Goal: Task Accomplishment & Management: Use online tool/utility

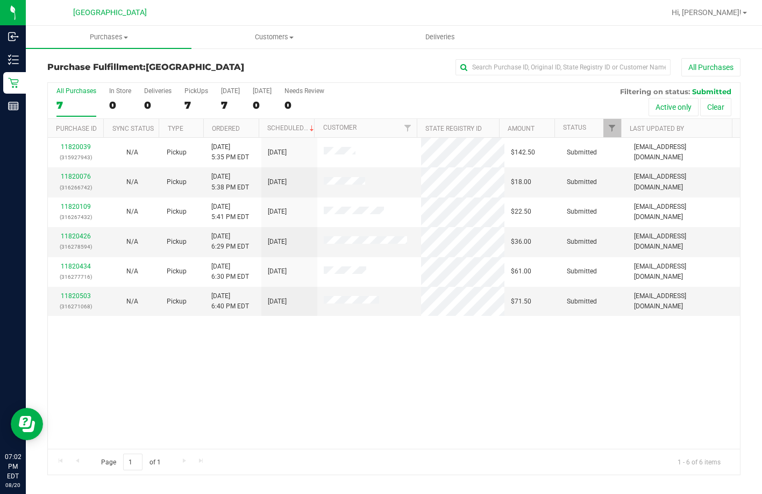
drag, startPoint x: 381, startPoint y: 352, endPoint x: 747, endPoint y: 398, distance: 368.6
click at [397, 352] on div "11820039 (315927943) N/A Pickup [DATE] 5:35 PM EDT 8/20/2025 $142.50 Submitted …" at bounding box center [394, 293] width 692 height 311
click at [367, 386] on div "11820039 (315927943) N/A Pickup [DATE] 5:35 PM EDT 8/20/2025 $142.50 Submitted …" at bounding box center [394, 293] width 692 height 311
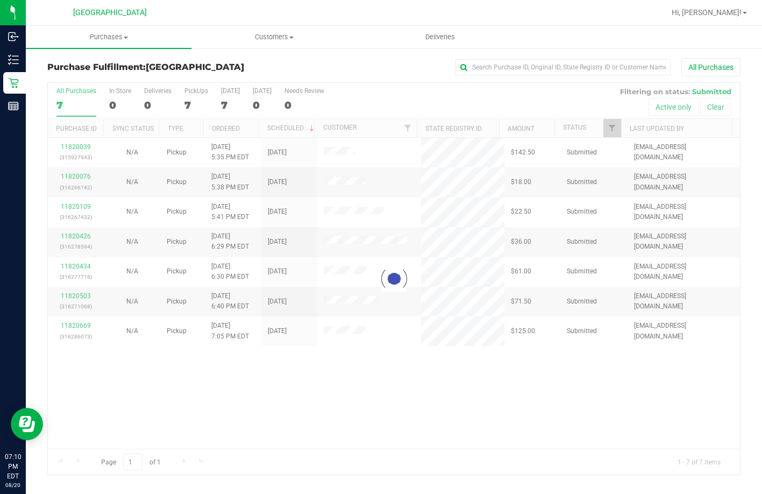
click at [404, 96] on div at bounding box center [394, 279] width 692 height 392
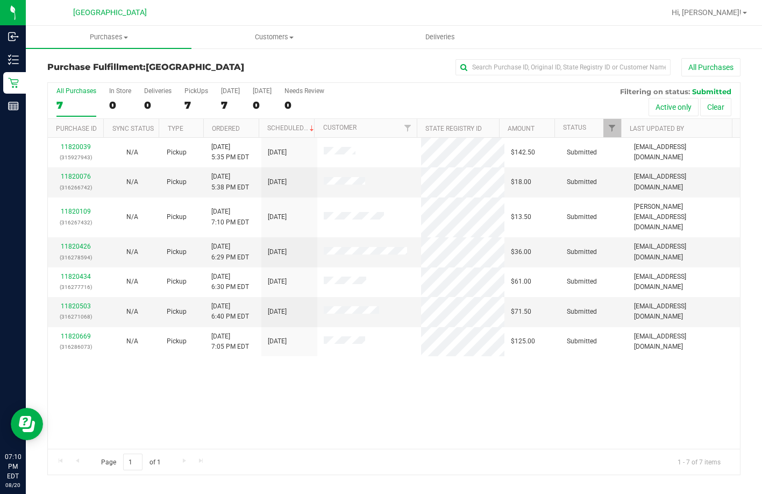
click at [422, 351] on div "11820039 (315927943) N/A Pickup [DATE] 5:35 PM EDT 8/20/2025 $142.50 Submitted …" at bounding box center [394, 293] width 692 height 311
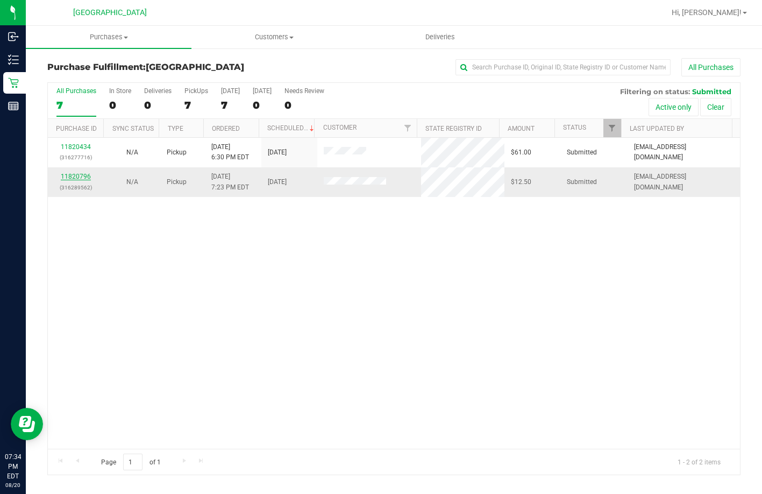
click at [84, 174] on link "11820796" at bounding box center [76, 177] width 30 height 8
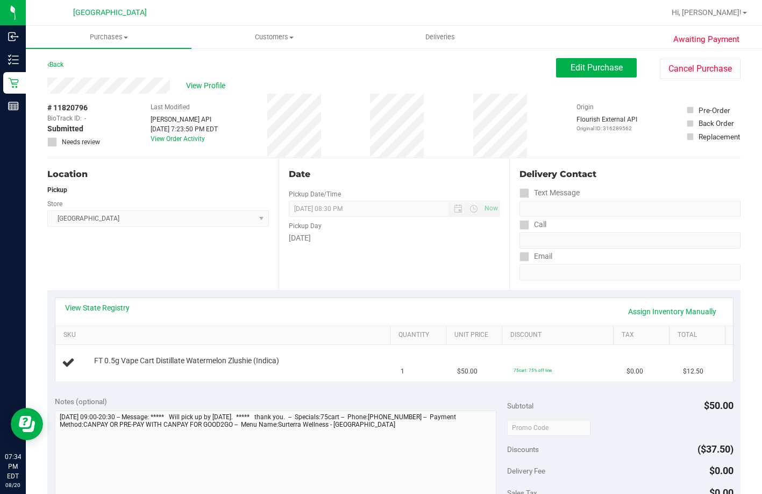
drag, startPoint x: 207, startPoint y: 87, endPoint x: 155, endPoint y: 57, distance: 59.0
click at [205, 87] on span "View Profile" at bounding box center [207, 85] width 43 height 11
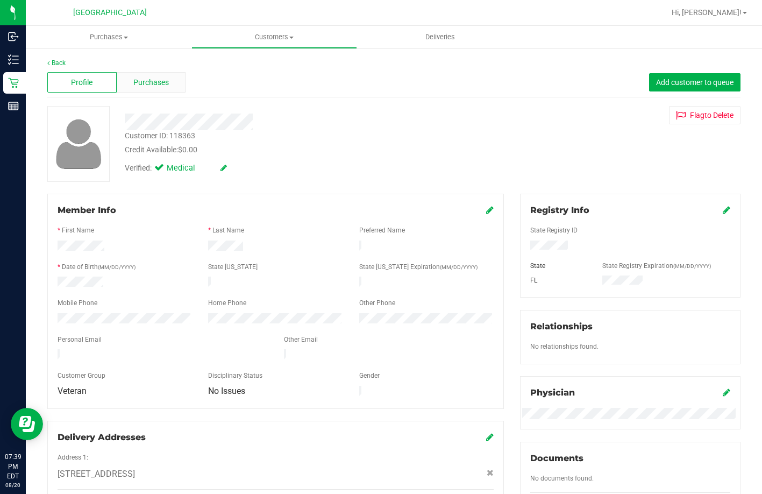
click at [149, 80] on span "Purchases" at bounding box center [150, 82] width 35 height 11
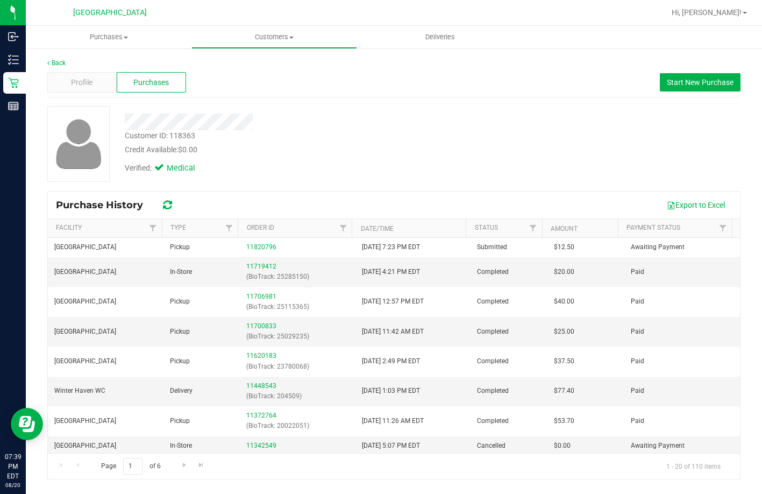
drag, startPoint x: 380, startPoint y: 100, endPoint x: 384, endPoint y: 124, distance: 24.0
click at [380, 104] on div "Back Profile Purchases Start New Purchase Customer ID: 118363 Credit Available:…" at bounding box center [393, 268] width 693 height 421
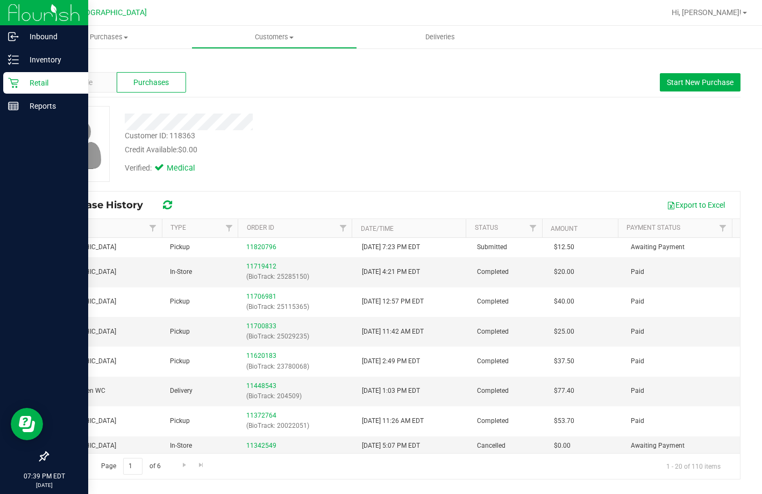
click at [25, 74] on div "Retail" at bounding box center [45, 83] width 85 height 22
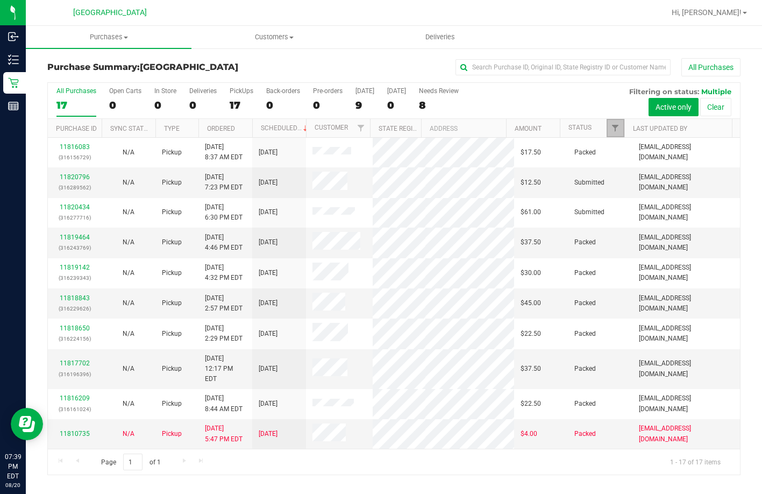
click at [620, 133] on link "Filter" at bounding box center [616, 128] width 18 height 18
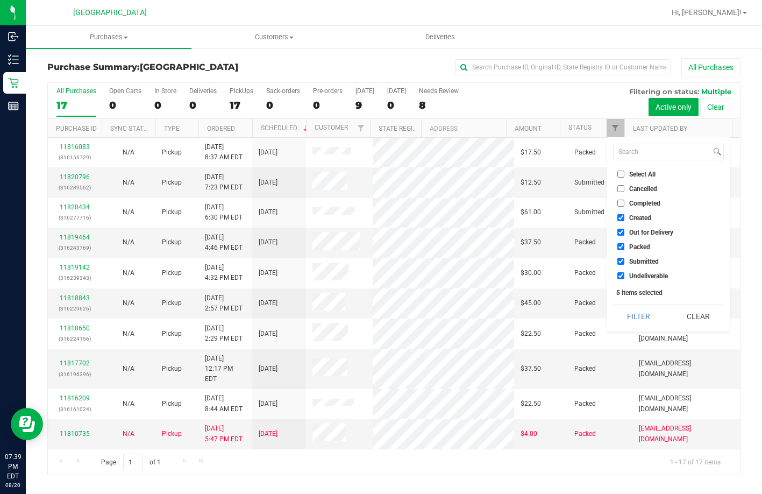
click at [623, 175] on input "Select All" at bounding box center [620, 173] width 7 height 7
checkbox input "true"
click at [623, 175] on input "Select All" at bounding box center [620, 173] width 7 height 7
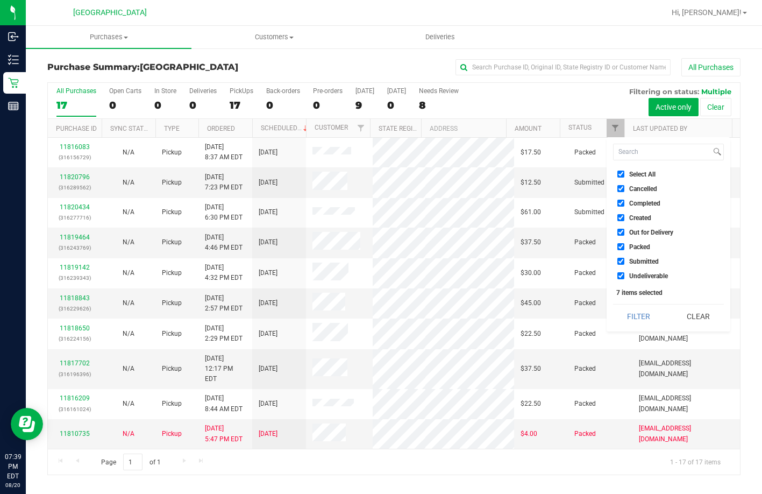
checkbox input "false"
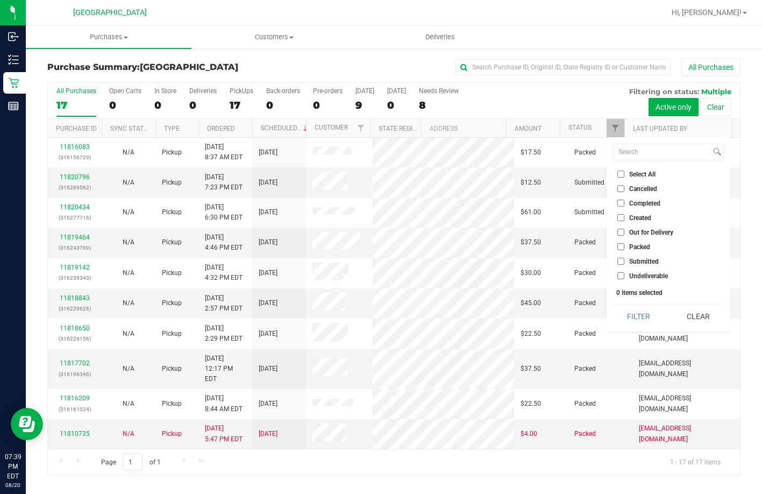
checkbox input "false"
click at [633, 263] on span "Submitted" at bounding box center [644, 261] width 30 height 6
click at [624, 263] on input "Submitted" at bounding box center [620, 261] width 7 height 7
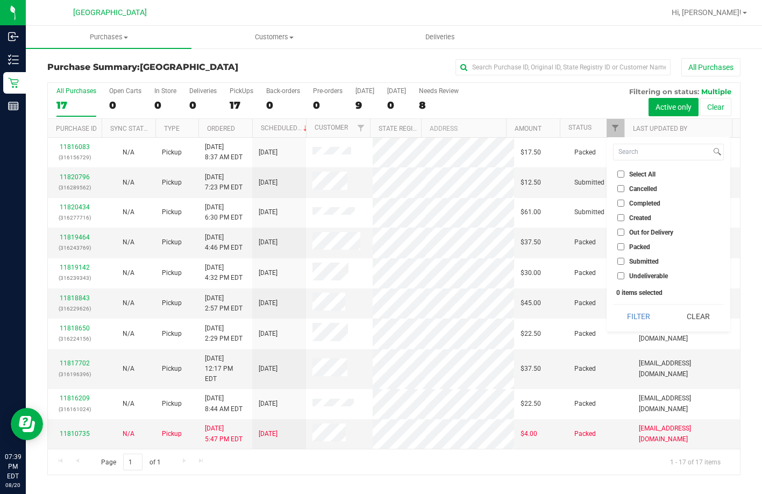
checkbox input "true"
click at [358, 60] on div "All Purchases" at bounding box center [510, 67] width 462 height 18
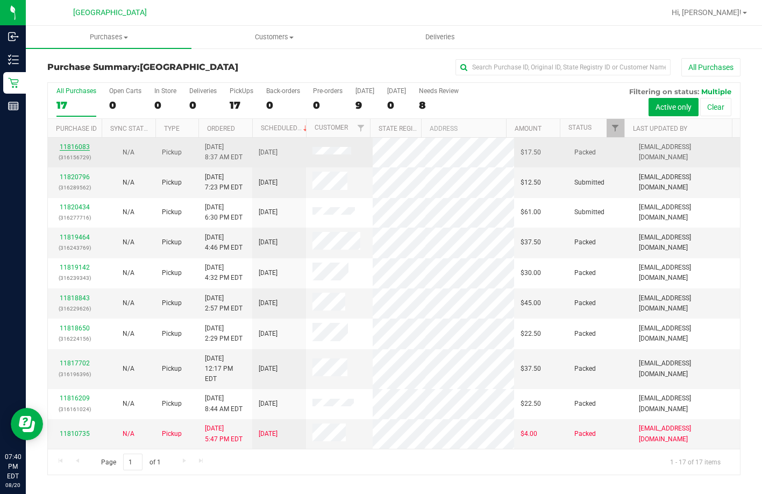
click at [76, 144] on link "11816083" at bounding box center [75, 147] width 30 height 8
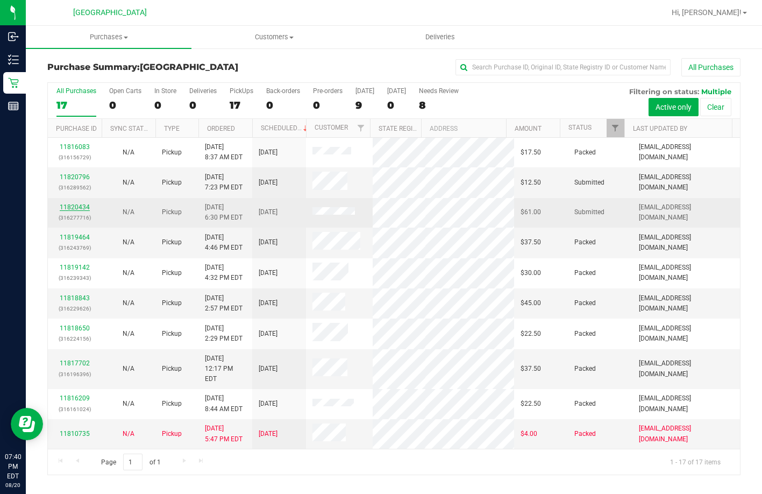
click at [77, 208] on link "11820434" at bounding box center [75, 207] width 30 height 8
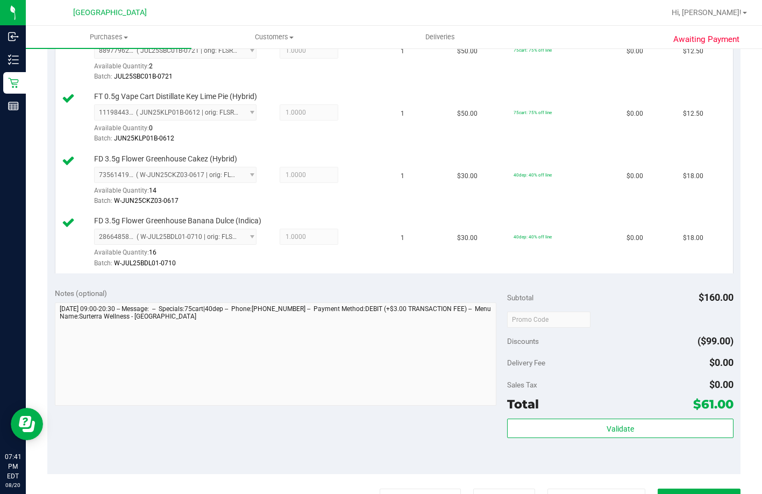
scroll to position [484, 0]
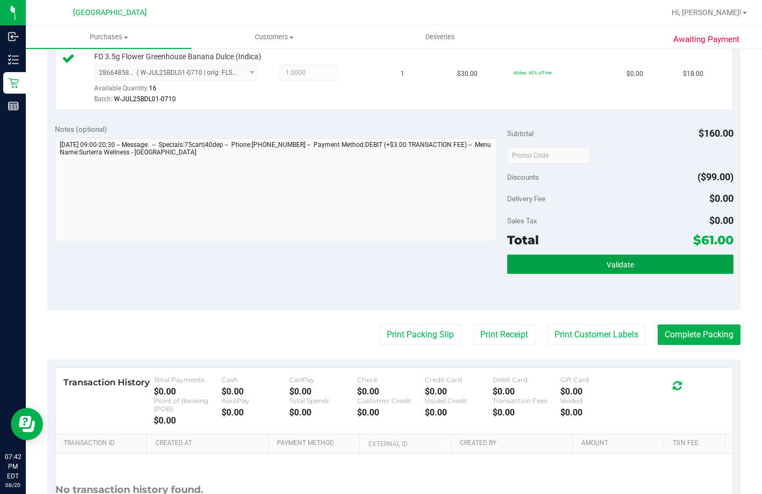
click at [526, 274] on button "Validate" at bounding box center [620, 263] width 226 height 19
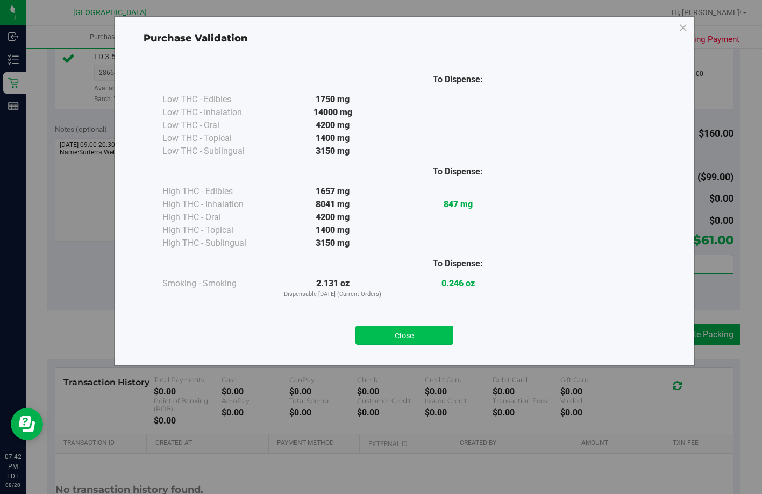
click at [401, 336] on button "Close" at bounding box center [405, 334] width 98 height 19
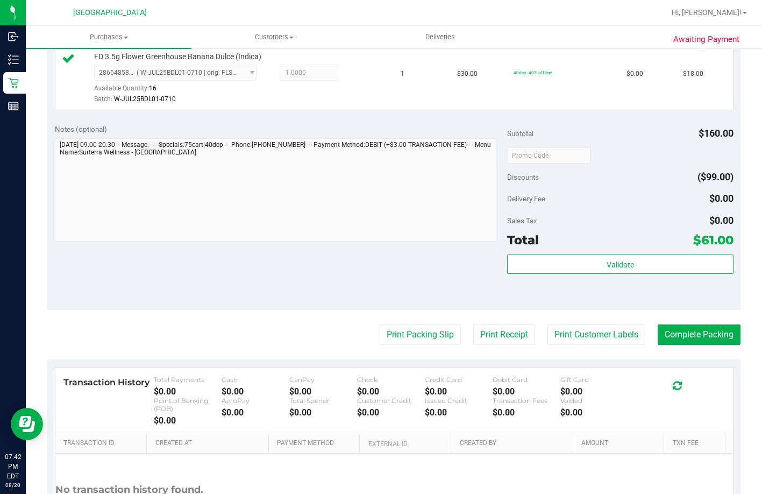
click at [417, 409] on purchase-details "Back Edit Purchase Cancel Purchase View Profile # 11820434 BioTrack ID: - Submi…" at bounding box center [393, 71] width 693 height 994
click at [416, 345] on button "Print Packing Slip" at bounding box center [420, 334] width 81 height 20
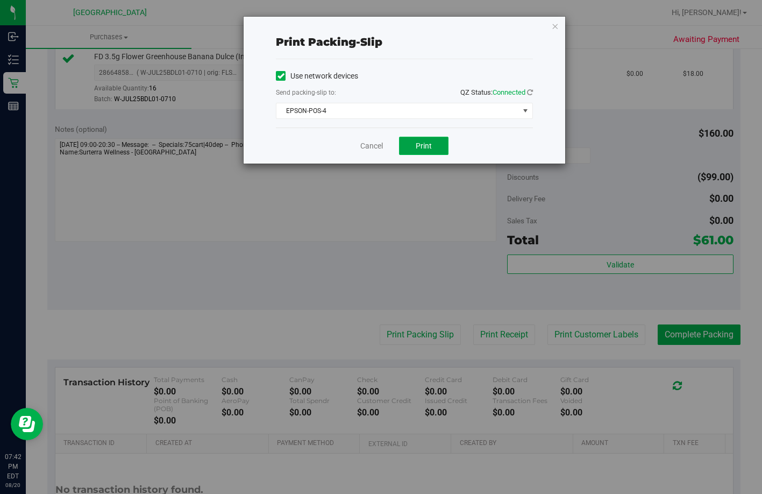
drag, startPoint x: 409, startPoint y: 147, endPoint x: 411, endPoint y: 138, distance: 9.4
click at [409, 145] on button "Print" at bounding box center [423, 146] width 49 height 18
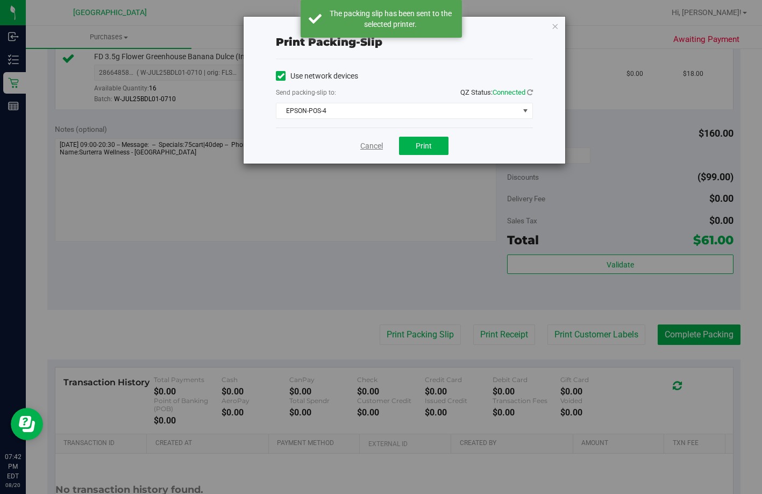
click at [380, 146] on link "Cancel" at bounding box center [371, 145] width 23 height 11
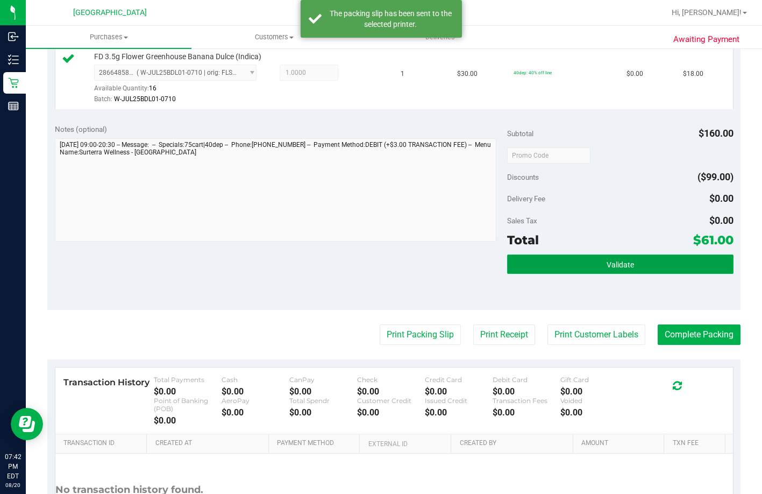
click at [531, 274] on button "Validate" at bounding box center [620, 263] width 226 height 19
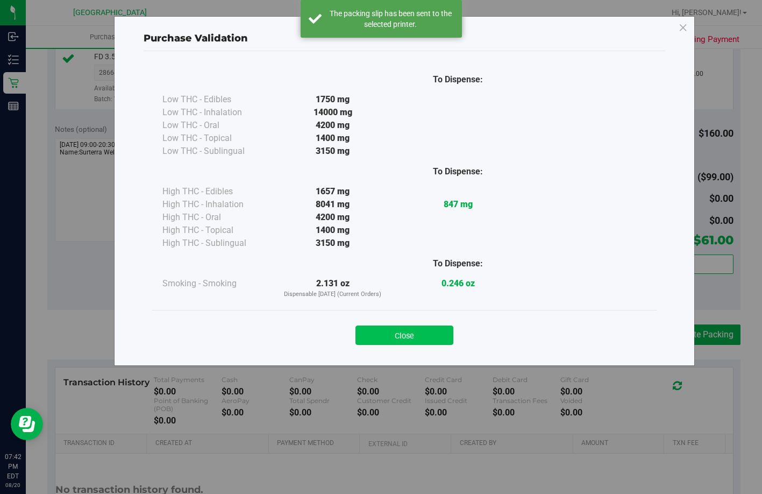
click at [422, 338] on button "Close" at bounding box center [405, 334] width 98 height 19
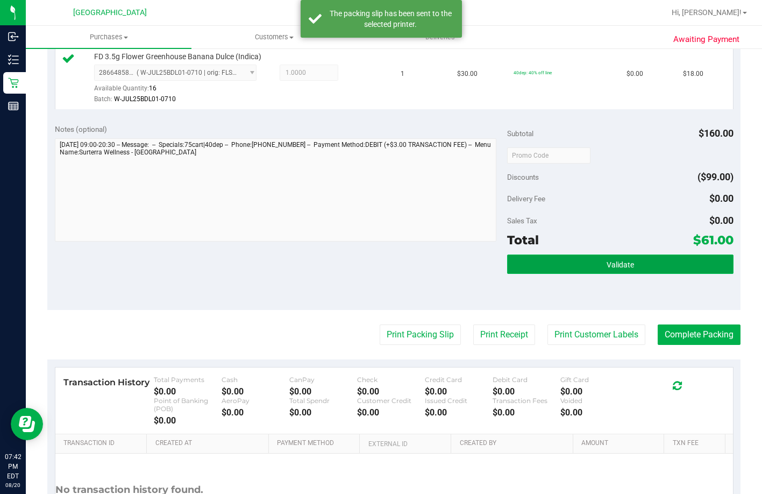
click at [539, 274] on button "Validate" at bounding box center [620, 263] width 226 height 19
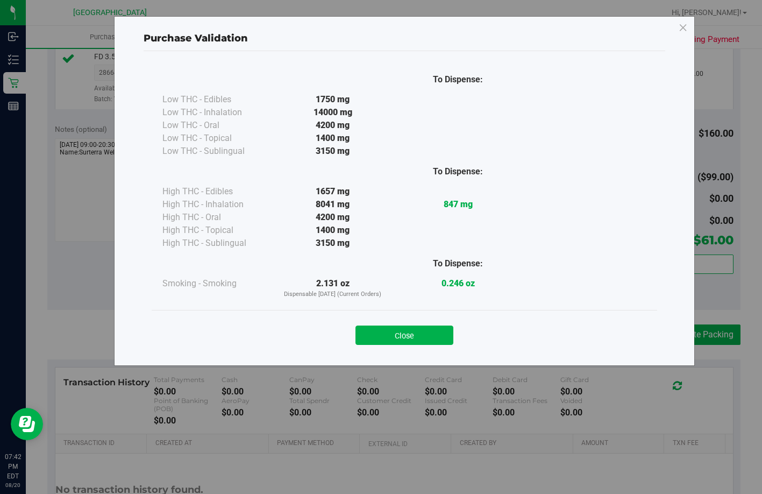
click at [406, 340] on button "Close" at bounding box center [405, 334] width 98 height 19
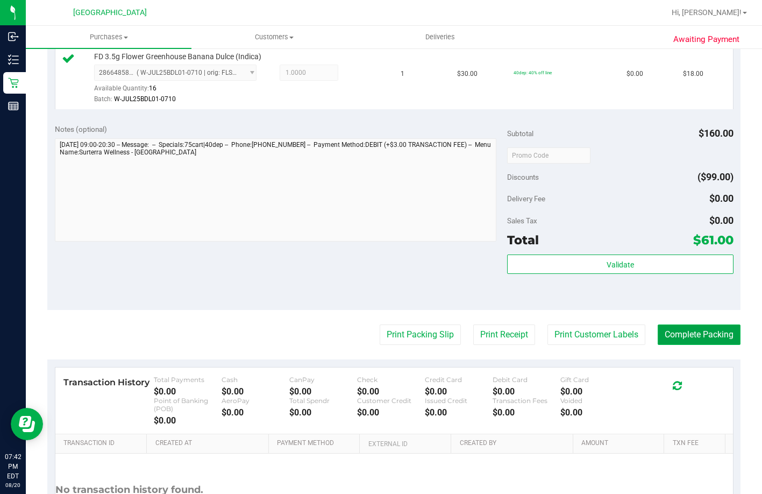
click at [697, 345] on button "Complete Packing" at bounding box center [699, 334] width 83 height 20
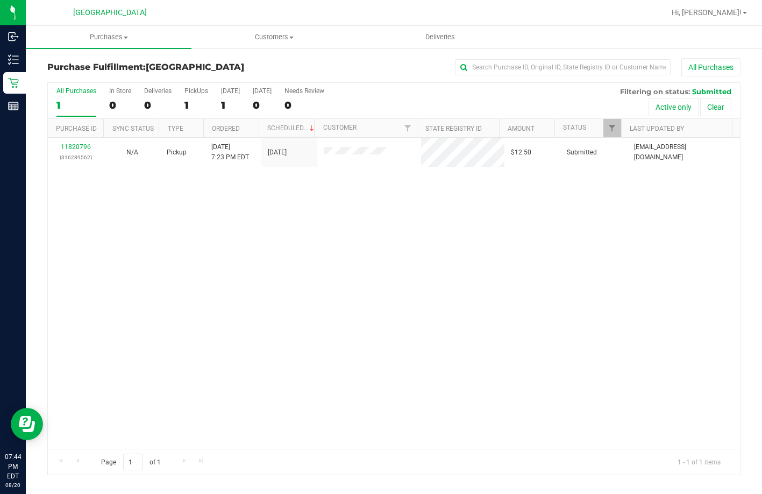
click at [449, 240] on div "11820796 (316289562) N/A Pickup [DATE] 7:23 PM EDT 8/20/2025 $12.50 Submitted […" at bounding box center [394, 293] width 692 height 311
click at [282, 230] on div "11820796 (316289562) N/A Pickup [DATE] 7:23 PM EDT 8/20/2025 $12.50 Submitted […" at bounding box center [394, 293] width 692 height 311
click at [615, 131] on span "Filter" at bounding box center [612, 128] width 9 height 9
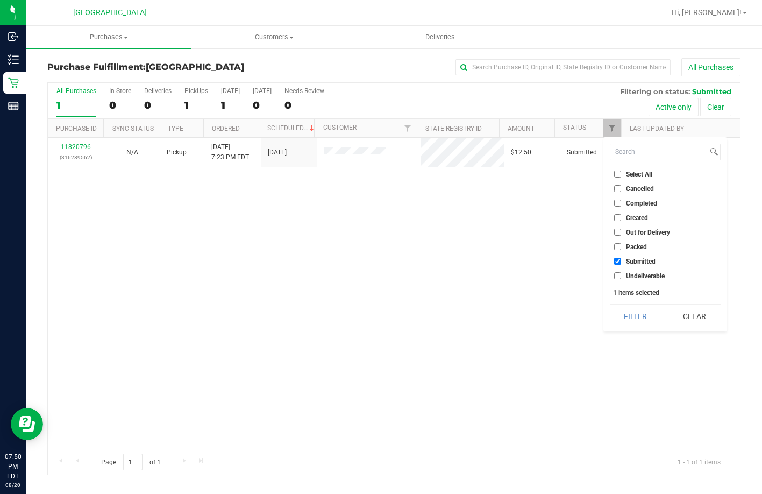
click at [618, 175] on input "Select All" at bounding box center [617, 173] width 7 height 7
checkbox input "true"
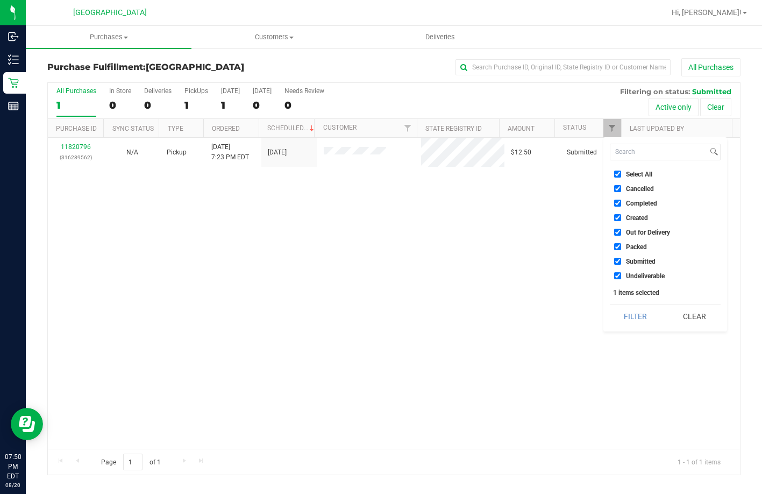
checkbox input "true"
click at [618, 175] on input "Select All" at bounding box center [617, 173] width 7 height 7
checkbox input "false"
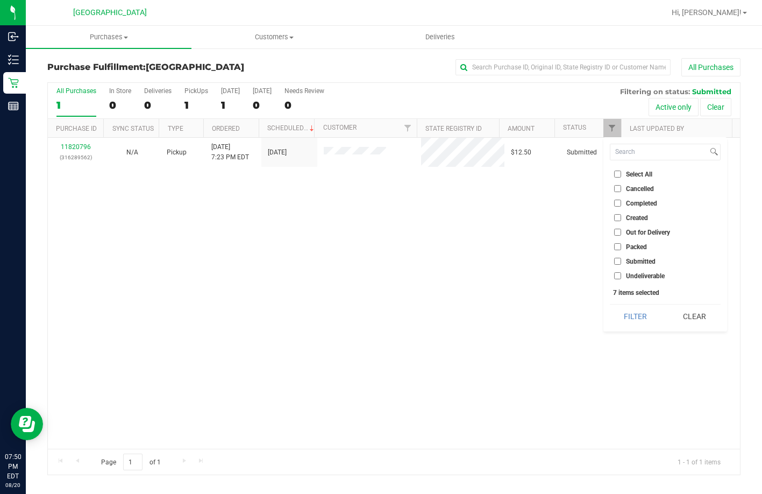
checkbox input "false"
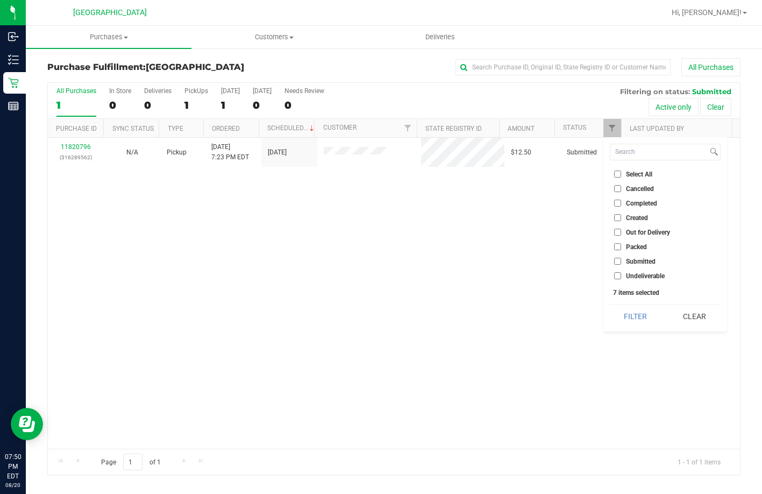
checkbox input "false"
click at [620, 246] on input "Packed" at bounding box center [617, 246] width 7 height 7
checkbox input "true"
click at [633, 309] on button "Filter" at bounding box center [636, 316] width 52 height 24
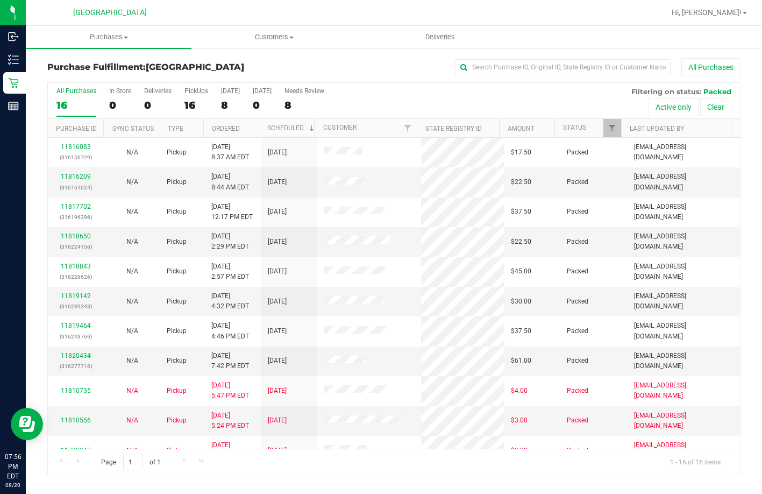
click at [506, 102] on div "All Purchases 16 In Store 0 Deliveries 0 PickUps 16 [DATE] 8 [DATE] 0 Needs Rev…" at bounding box center [394, 101] width 692 height 36
click at [548, 74] on input "text" at bounding box center [563, 67] width 215 height 16
type input "[PERSON_NAME]"
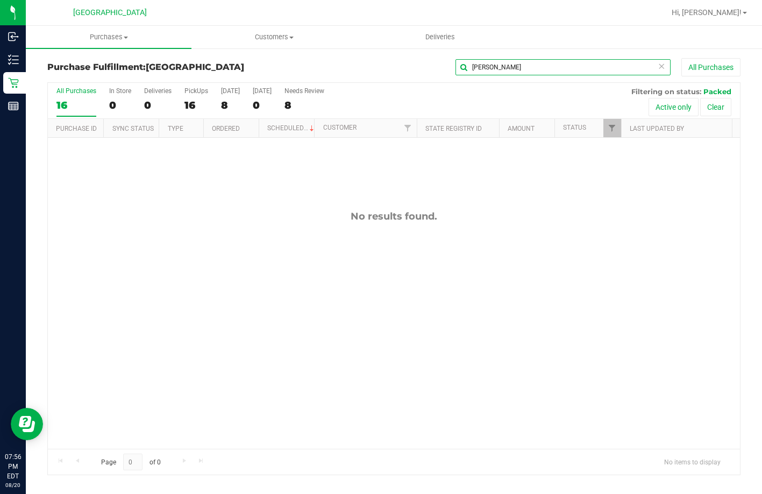
drag, startPoint x: 501, startPoint y: 70, endPoint x: 378, endPoint y: 63, distance: 123.9
click at [378, 63] on div "[PERSON_NAME] All Purchases" at bounding box center [510, 67] width 462 height 18
click at [367, 265] on div "No results found." at bounding box center [394, 329] width 692 height 383
click at [609, 129] on span "Filter" at bounding box center [612, 128] width 9 height 9
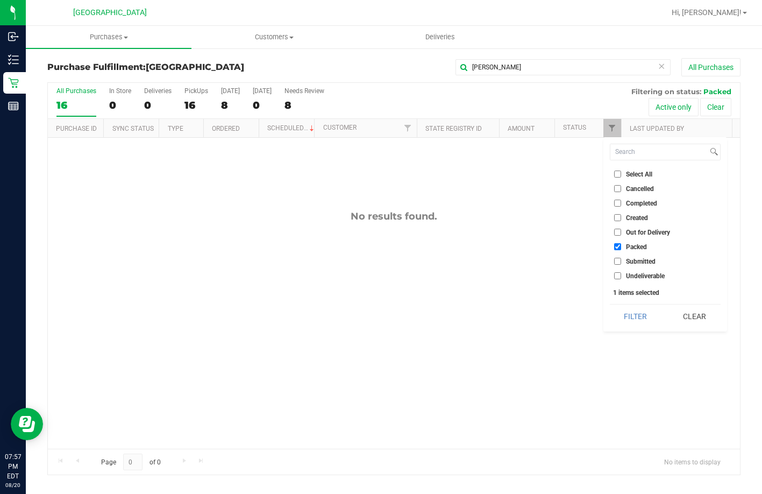
drag, startPoint x: 562, startPoint y: 285, endPoint x: 589, endPoint y: 251, distance: 43.7
click at [576, 269] on div "No results found." at bounding box center [394, 329] width 692 height 383
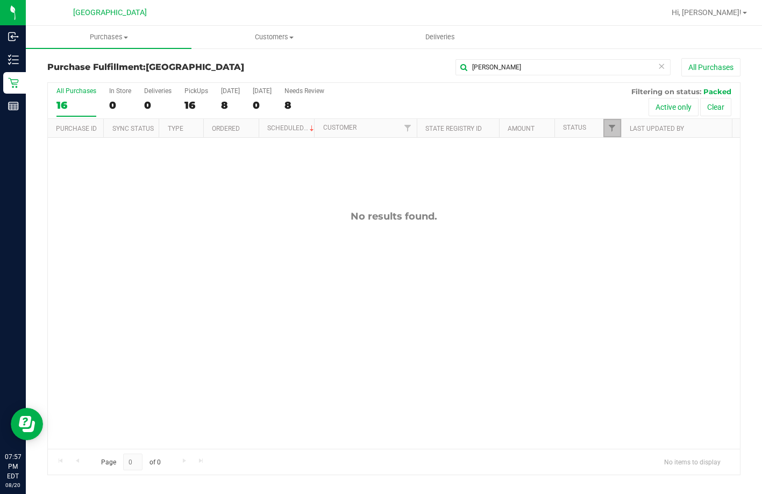
click at [612, 133] on link "Filter" at bounding box center [612, 128] width 18 height 18
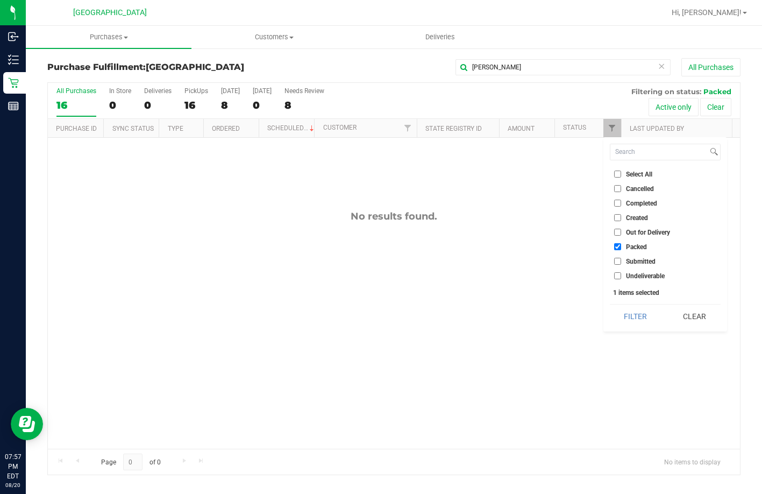
click at [621, 257] on li "Submitted" at bounding box center [665, 260] width 111 height 11
click at [619, 250] on input "Packed" at bounding box center [617, 246] width 7 height 7
checkbox input "false"
click at [622, 261] on label "Submitted" at bounding box center [634, 261] width 41 height 7
click at [621, 261] on input "Submitted" at bounding box center [617, 261] width 7 height 7
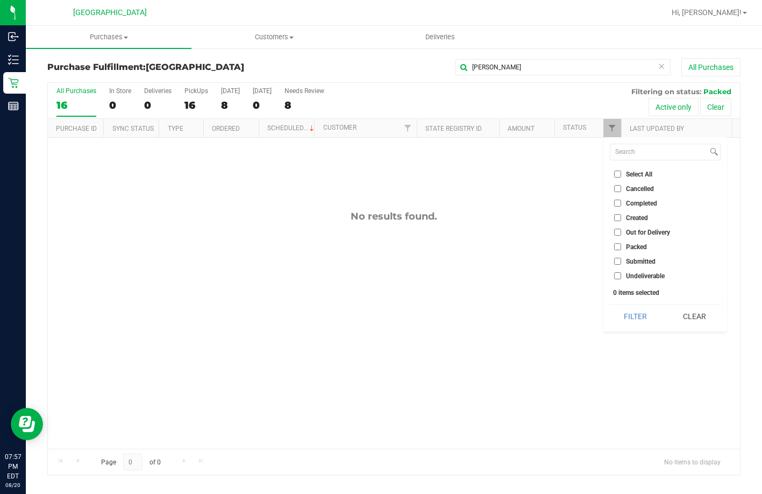
checkbox input "true"
click at [639, 316] on button "Filter" at bounding box center [636, 316] width 52 height 24
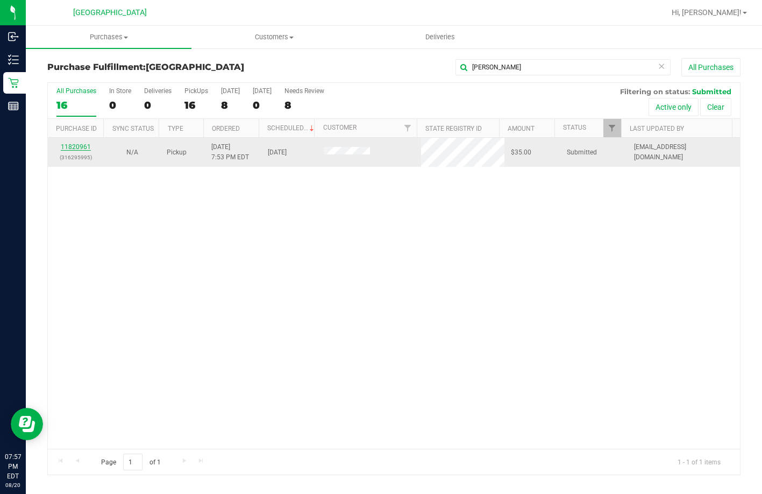
click at [86, 147] on link "11820961" at bounding box center [76, 147] width 30 height 8
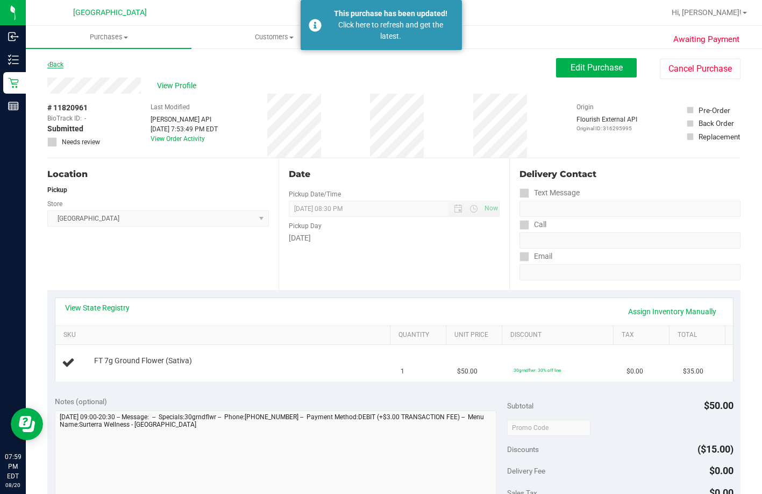
click at [60, 68] on link "Back" at bounding box center [55, 65] width 16 height 8
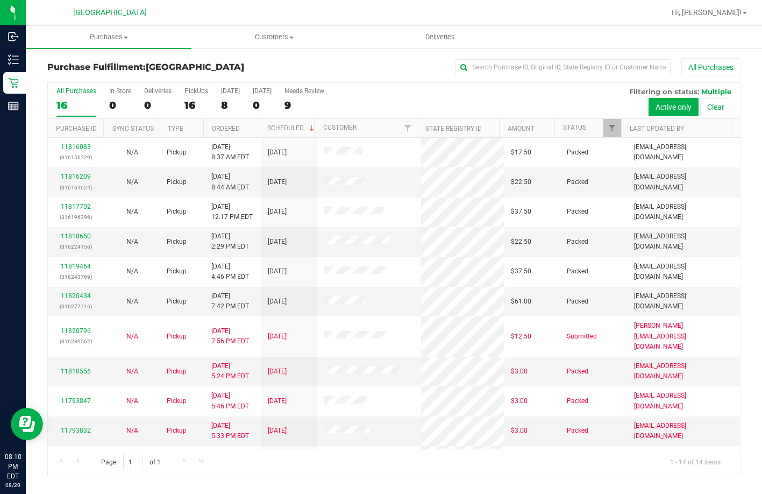
click at [382, 74] on div "All Purchases" at bounding box center [510, 67] width 462 height 18
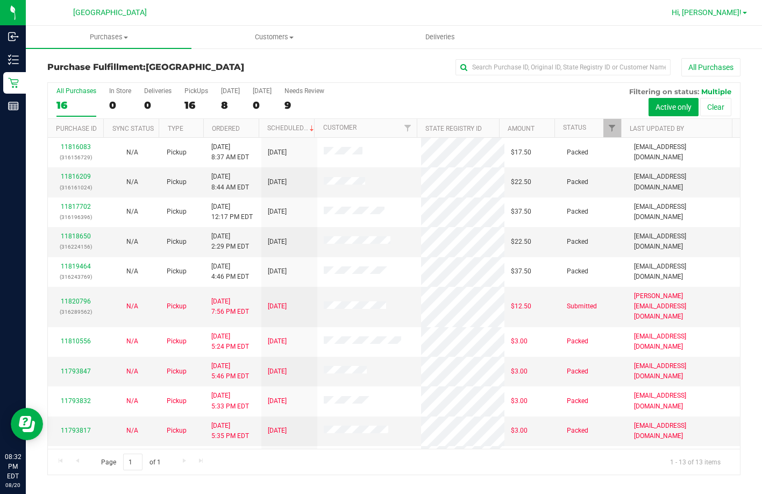
click at [729, 9] on span "Hi, [PERSON_NAME]!" at bounding box center [707, 12] width 70 height 9
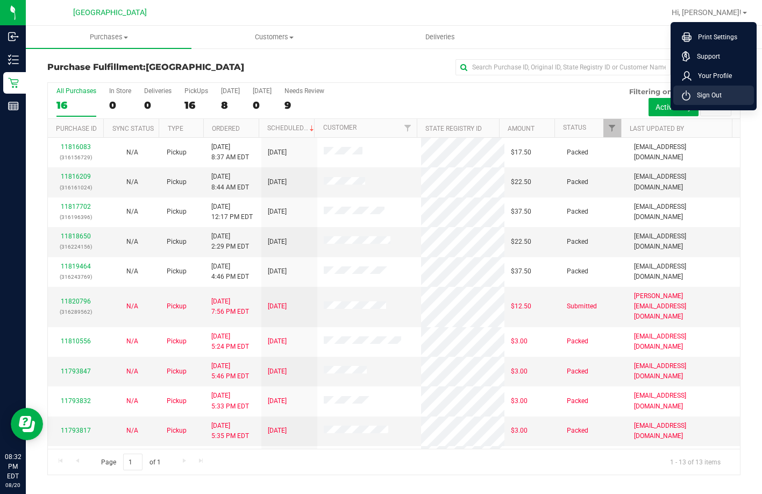
click at [722, 92] on li "Sign Out" at bounding box center [713, 95] width 81 height 19
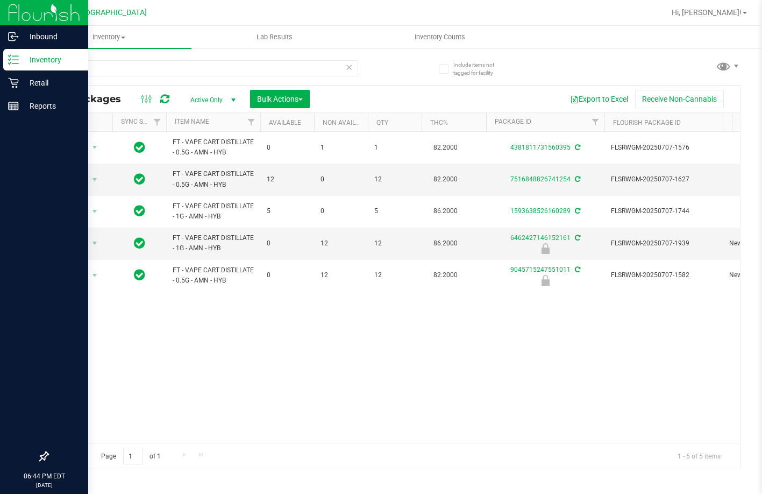
click at [31, 56] on p "Inventory" at bounding box center [51, 59] width 65 height 13
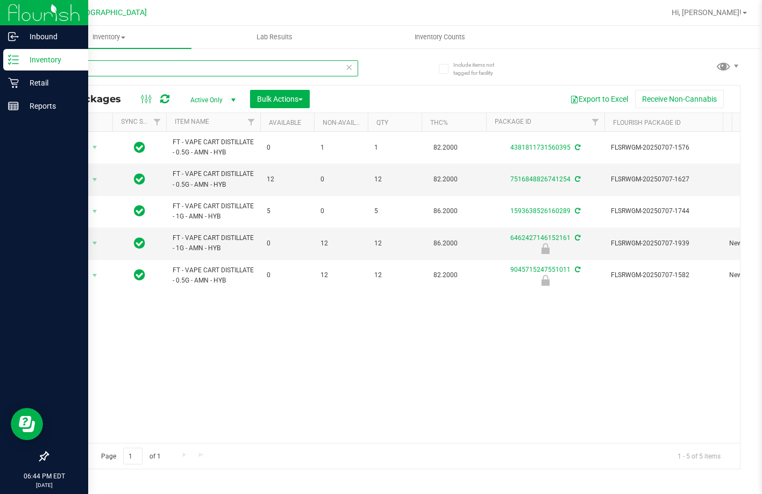
drag, startPoint x: 111, startPoint y: 68, endPoint x: 3, endPoint y: 66, distance: 108.1
click at [3, 68] on div "Inbound Inventory Retail Reports 06:44 PM EDT 08/20/2025 08/20 Lakeland WC Hi, …" at bounding box center [381, 247] width 762 height 494
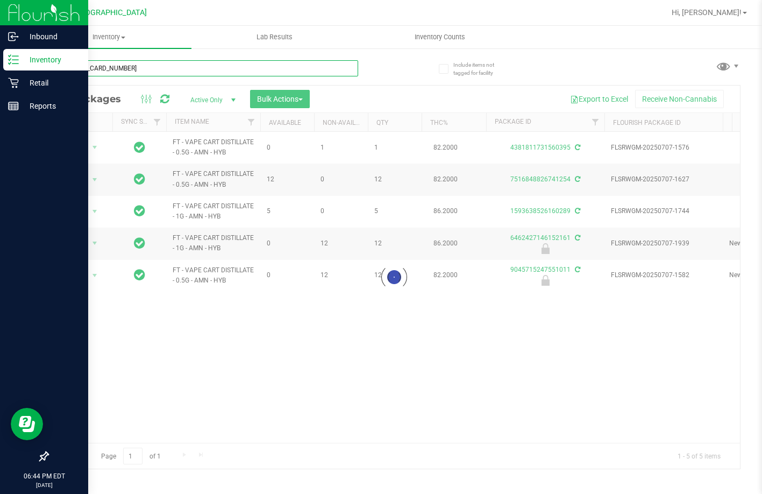
type input "3880629273377841"
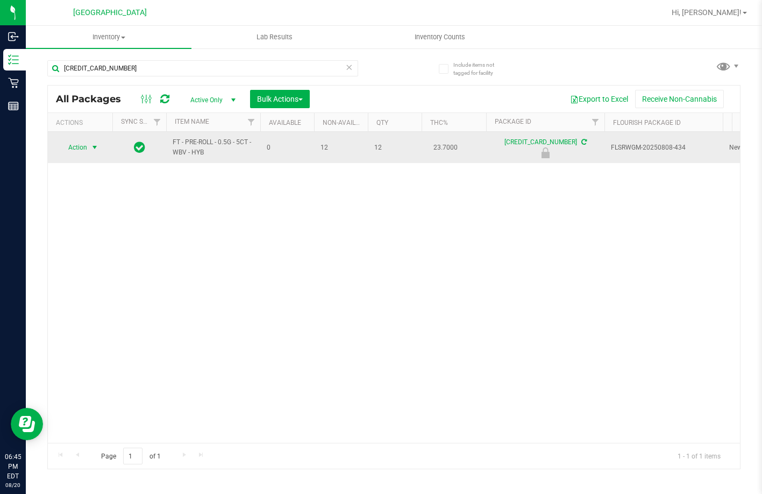
click at [81, 150] on span "Action" at bounding box center [73, 147] width 29 height 15
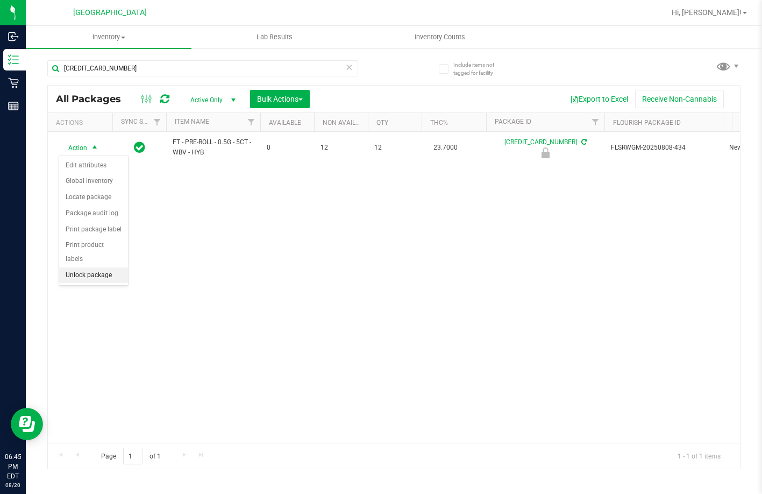
click at [106, 267] on li "Unlock package" at bounding box center [93, 275] width 69 height 16
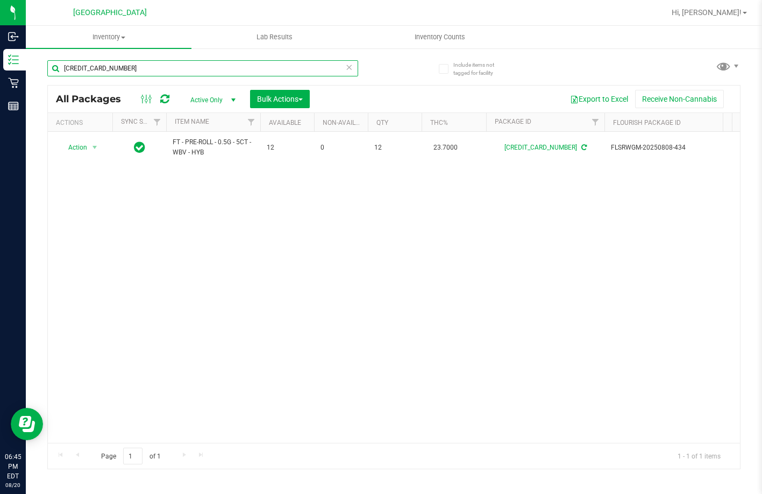
drag, startPoint x: 169, startPoint y: 65, endPoint x: 41, endPoint y: 62, distance: 127.5
click at [42, 62] on div "Include items not tagged for facility 3880629273377841 All Packages Active Only…" at bounding box center [394, 211] width 736 height 328
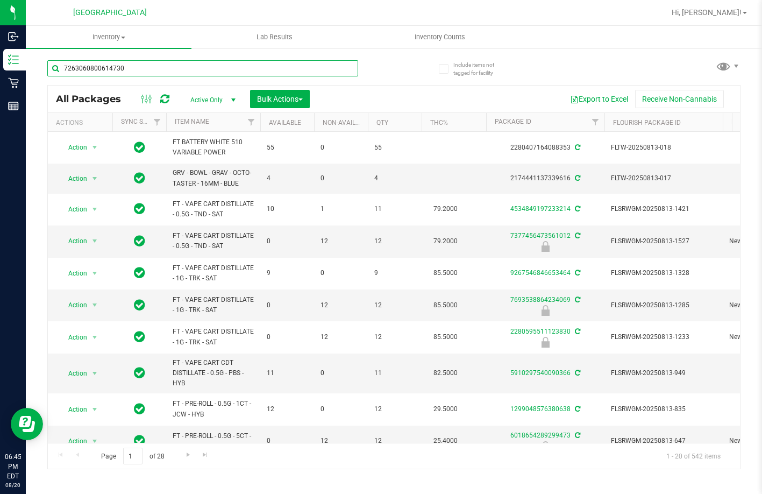
type input "7263060800614730"
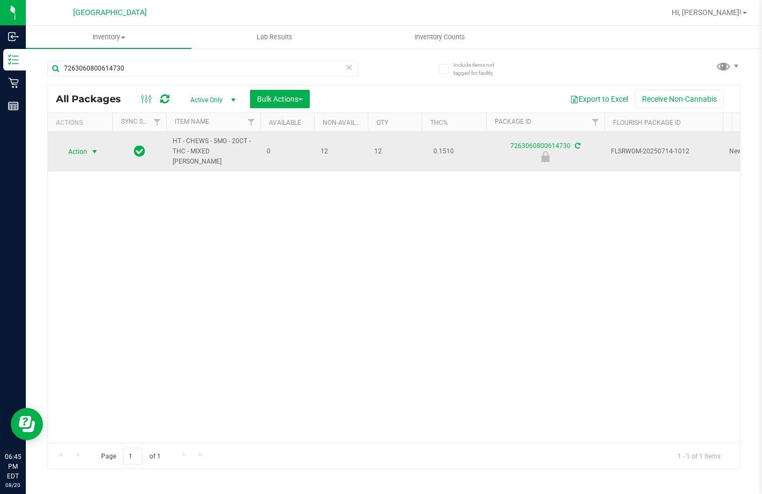
drag, startPoint x: 93, startPoint y: 143, endPoint x: 87, endPoint y: 149, distance: 8.8
click at [90, 146] on span "select" at bounding box center [94, 151] width 13 height 15
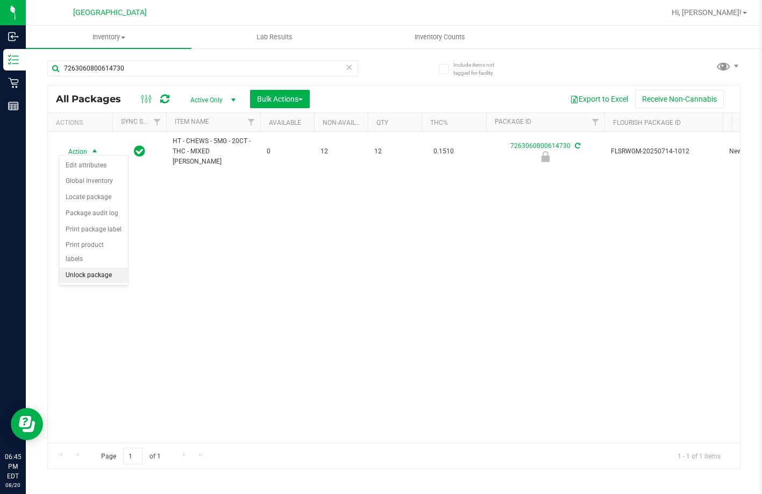
click at [96, 267] on li "Unlock package" at bounding box center [93, 275] width 69 height 16
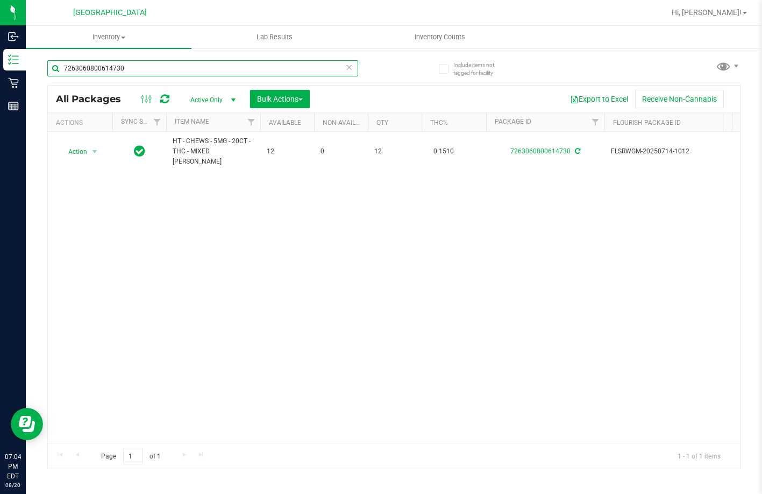
drag, startPoint x: 155, startPoint y: 63, endPoint x: -4, endPoint y: 26, distance: 162.9
click at [0, 26] on html "Inbound Inventory Retail Reports 07:04 PM EDT 08/20/2025 08/20 Lakeland WC Hi, …" at bounding box center [381, 247] width 762 height 494
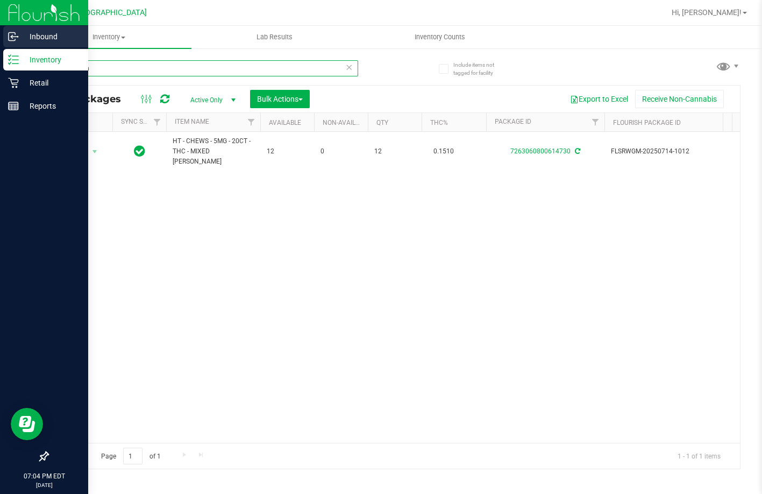
type input "libra sun"
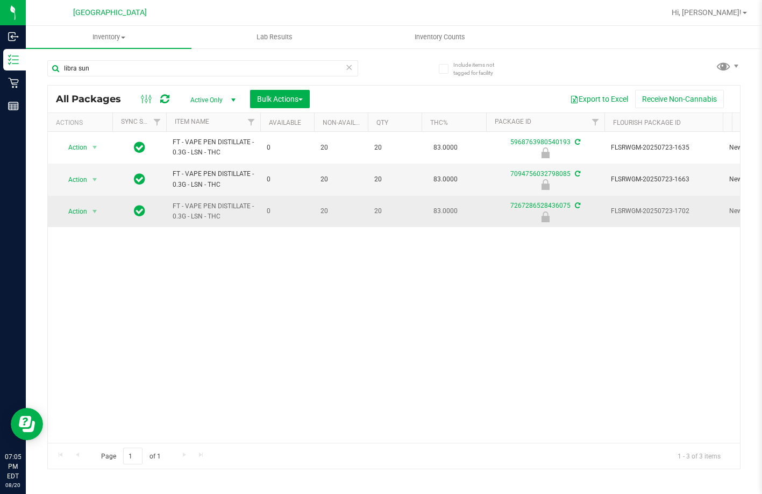
click at [248, 216] on span "FT - VAPE PEN DISTILLATE - 0.3G - LSN - THC" at bounding box center [213, 211] width 81 height 20
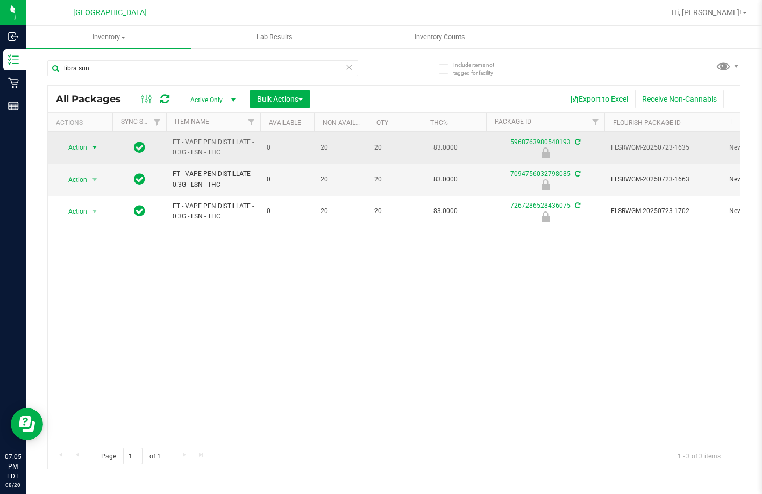
click at [80, 145] on span "Action" at bounding box center [73, 147] width 29 height 15
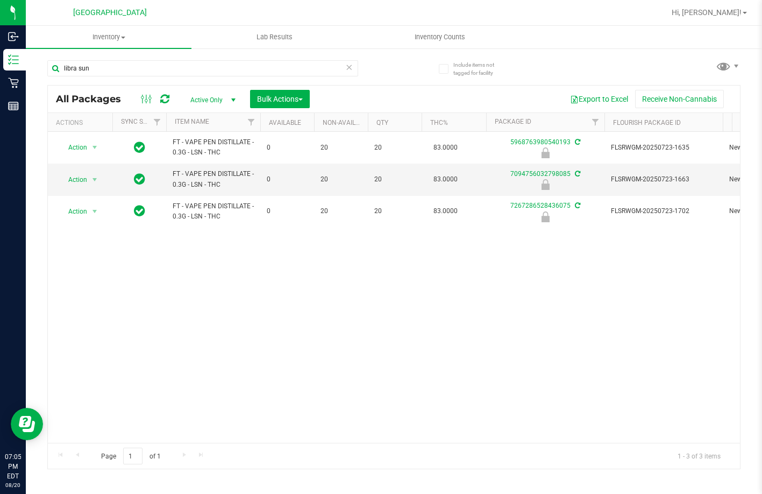
click at [212, 265] on div "Action Action Edit attributes Global inventory Locate package Package audit log…" at bounding box center [394, 287] width 692 height 311
drag, startPoint x: 104, startPoint y: 66, endPoint x: 26, endPoint y: 61, distance: 77.6
click at [26, 62] on div "Include items not tagged for facility libra sun All Packages Active Only Active…" at bounding box center [394, 211] width 736 height 328
type input "7094756032798085"
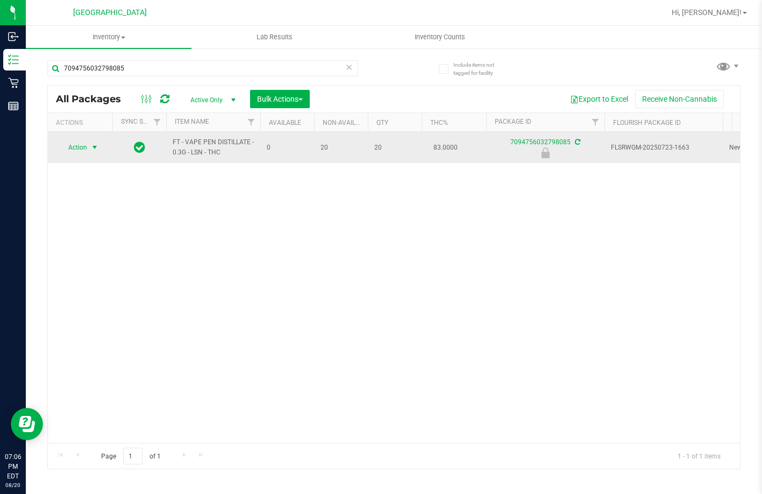
click at [72, 146] on span "Action" at bounding box center [73, 147] width 29 height 15
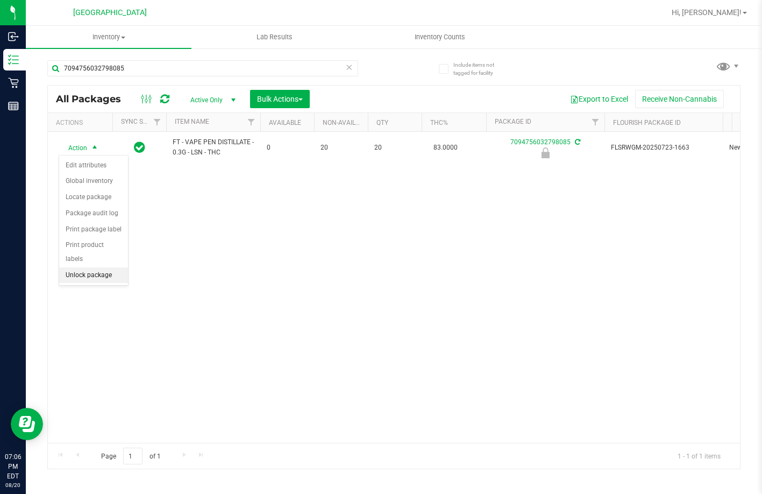
drag, startPoint x: 83, startPoint y: 261, endPoint x: 89, endPoint y: 257, distance: 6.9
click at [89, 267] on li "Unlock package" at bounding box center [93, 275] width 69 height 16
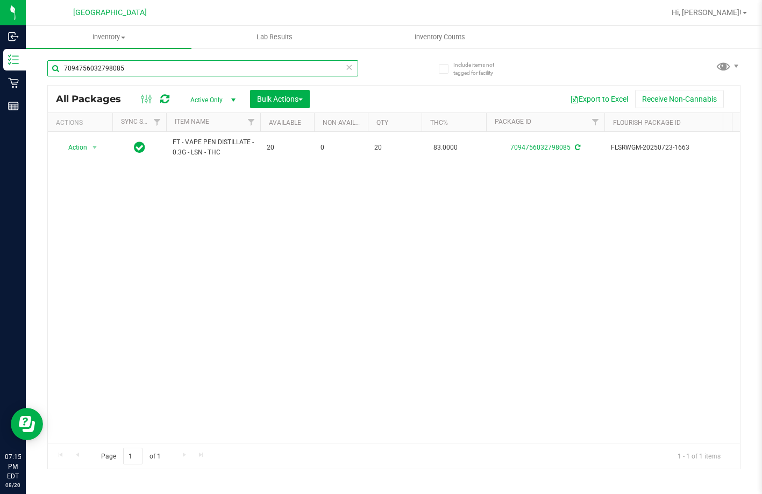
drag, startPoint x: 129, startPoint y: 67, endPoint x: -4, endPoint y: 116, distance: 141.4
click at [0, 116] on html "Inbound Inventory Retail Reports 07:15 PM EDT 08/20/2025 08/20 Lakeland WC Hi, …" at bounding box center [381, 247] width 762 height 494
type input "4282703178523022"
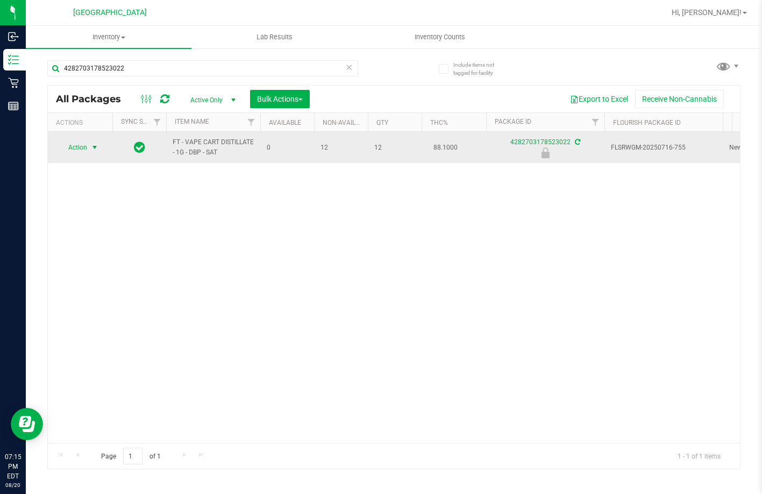
click at [84, 145] on span "Action" at bounding box center [73, 147] width 29 height 15
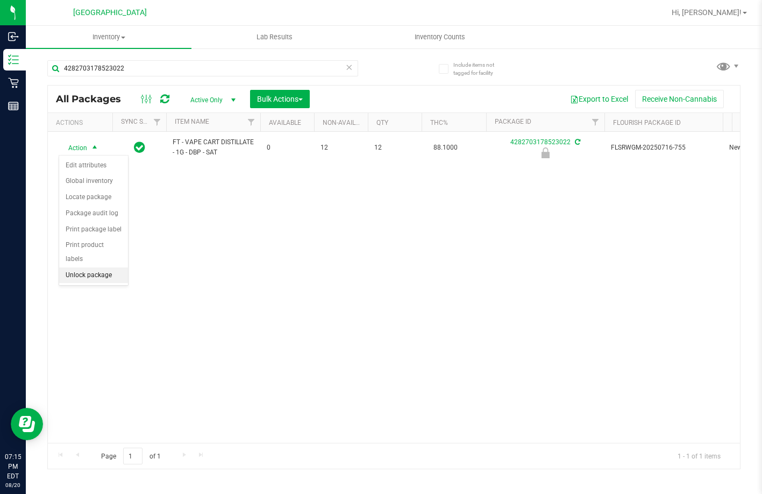
click at [82, 267] on li "Unlock package" at bounding box center [93, 275] width 69 height 16
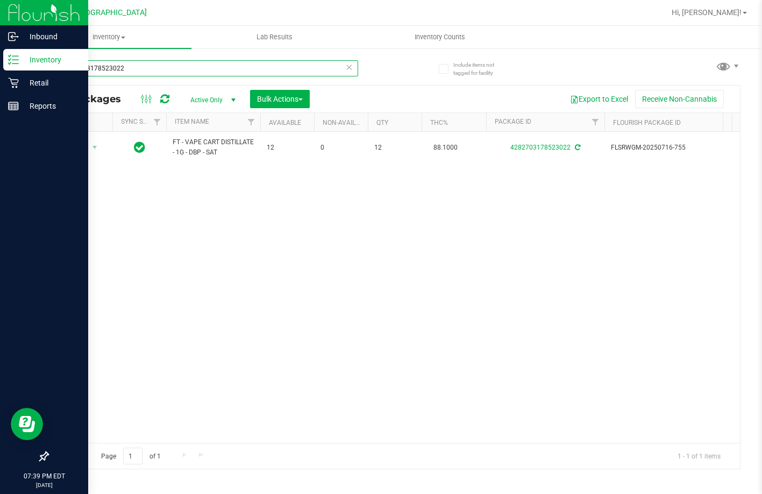
drag, startPoint x: 157, startPoint y: 63, endPoint x: 1, endPoint y: 55, distance: 156.2
click at [0, 61] on html "Inbound Inventory Retail Reports 07:39 PM EDT 08/20/2025 08/20 Lakeland WC Hi, …" at bounding box center [381, 247] width 762 height 494
